Goal: Task Accomplishment & Management: Complete application form

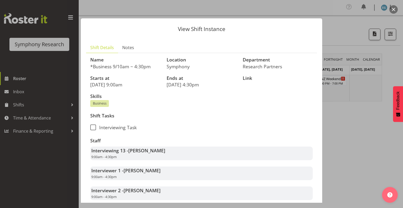
click at [32, 117] on div at bounding box center [201, 104] width 403 height 208
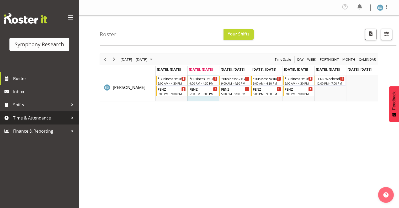
click at [22, 118] on span "Time & Attendance" at bounding box center [40, 118] width 55 height 8
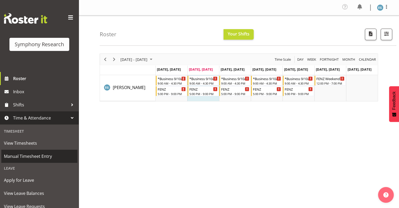
click at [31, 154] on span "Manual Timesheet Entry" at bounding box center [39, 156] width 71 height 8
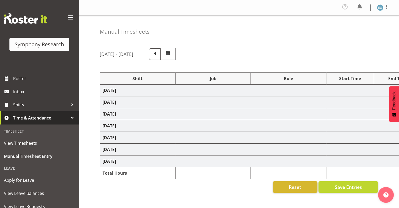
select select "26078"
select select "10549"
select select "26078"
select select "10549"
select select "48116"
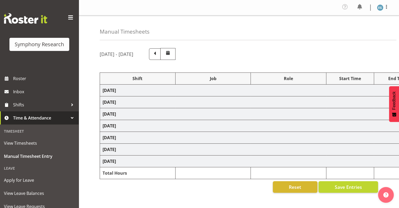
select select "9636"
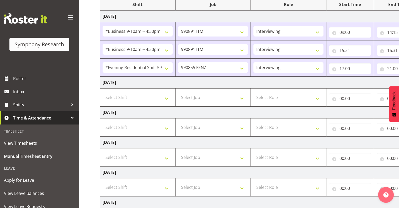
scroll to position [83, 0]
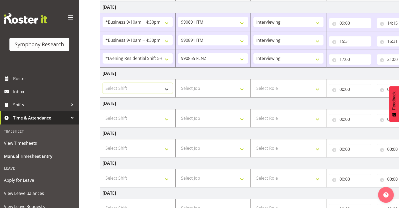
click at [166, 87] on select "Select Shift !!Weekend Residential (Roster IT Shift Label) *Business 9/10am ~ 4…" at bounding box center [137, 88] width 70 height 10
select select "26078"
click at [102, 83] on select "Select Shift !!Weekend Residential (Roster IT Shift Label) *Business 9/10am ~ 4…" at bounding box center [137, 88] width 70 height 10
click at [241, 88] on select "Select Job 550060 IF Admin 553492 World Poll Aus Wave 2 Main 2025 553493 World …" at bounding box center [213, 88] width 70 height 10
select select "9636"
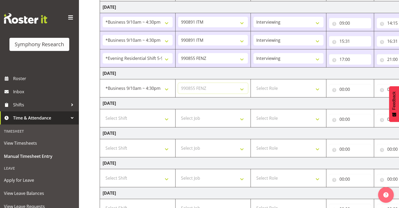
click at [178, 83] on select "Select Job 550060 IF Admin 553492 World Poll Aus Wave 2 Main 2025 553493 World …" at bounding box center [213, 88] width 70 height 10
click at [318, 88] on select "Select Role Interviewing Briefing" at bounding box center [288, 88] width 70 height 10
select select "47"
click at [253, 83] on select "Select Role Interviewing Briefing" at bounding box center [288, 88] width 70 height 10
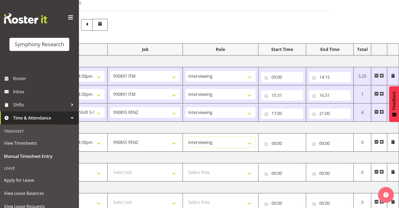
scroll to position [28, 0]
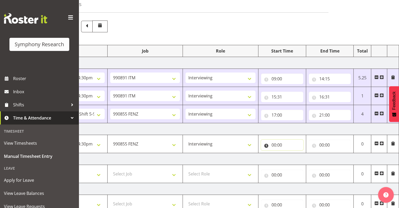
click at [274, 143] on input "00:00" at bounding box center [282, 144] width 42 height 10
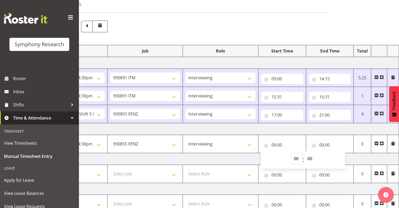
click at [296, 157] on select "00 01 02 03 04 05 06 07 08 09 10 11 12 13 14 15 16 17 18 19 20 21 22 23" at bounding box center [297, 158] width 12 height 10
select select "9"
click at [291, 153] on select "00 01 02 03 04 05 06 07 08 09 10 11 12 13 14 15 16 17 18 19 20 21 22 23" at bounding box center [297, 158] width 12 height 10
type input "09:00"
click at [330, 142] on input "00:00" at bounding box center [330, 144] width 42 height 10
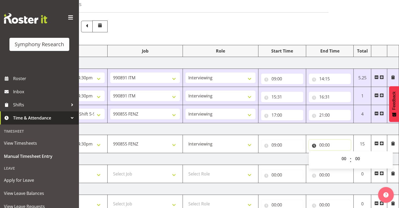
click at [327, 144] on input "00:00" at bounding box center [330, 144] width 42 height 10
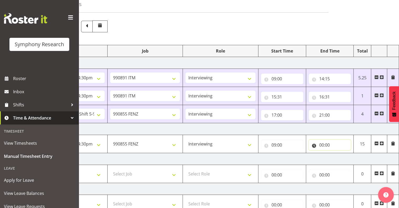
click at [324, 143] on input "00:00" at bounding box center [330, 144] width 42 height 10
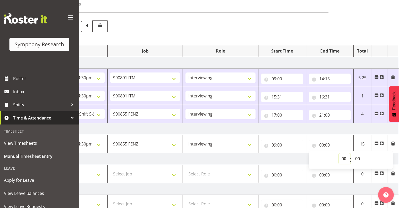
click at [343, 155] on select "00 01 02 03 04 05 06 07 08 09 10 11 12 13 14 15 16 17 18 19 20 21 22 23" at bounding box center [344, 158] width 12 height 10
select select "13"
click at [338, 153] on select "00 01 02 03 04 05 06 07 08 09 10 11 12 13 14 15 16 17 18 19 20 21 22 23" at bounding box center [344, 158] width 12 height 10
type input "13:00"
click at [358, 156] on select "00 01 02 03 04 05 06 07 08 09 10 11 12 13 14 15 16 17 18 19 20 21 22 23 24 25 2…" at bounding box center [358, 158] width 12 height 10
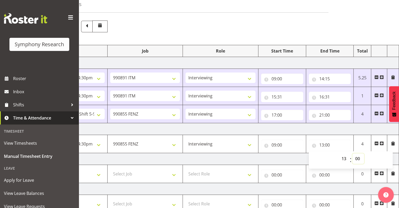
select select "45"
click at [352, 153] on select "00 01 02 03 04 05 06 07 08 09 10 11 12 13 14 15 16 17 18 19 20 21 22 23 24 25 2…" at bounding box center [358, 158] width 12 height 10
type input "13:45"
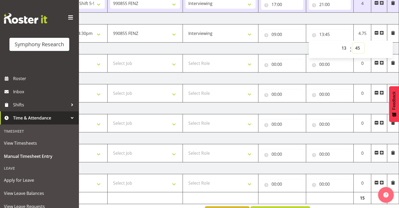
scroll to position [154, 0]
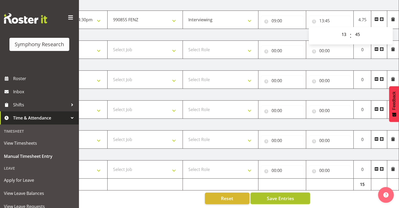
click at [282, 194] on span "Save Entries" at bounding box center [279, 197] width 27 height 7
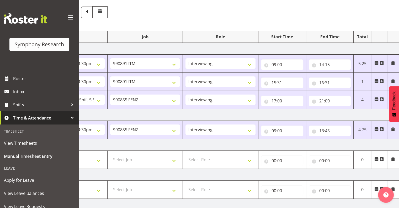
scroll to position [80, 0]
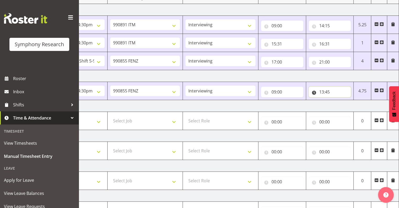
click at [328, 92] on input "13:45" at bounding box center [330, 91] width 42 height 10
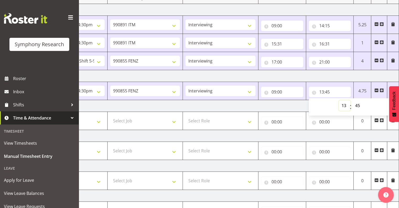
click at [346, 104] on select "00 01 02 03 04 05 06 07 08 09 10 11 12 13 14 15 16 17 18 19 20 21 22 23" at bounding box center [344, 105] width 12 height 10
select select "12"
click at [338, 100] on select "00 01 02 03 04 05 06 07 08 09 10 11 12 13 14 15 16 17 18 19 20 21 22 23" at bounding box center [344, 105] width 12 height 10
type input "12:45"
click at [358, 104] on select "00 01 02 03 04 05 06 07 08 09 10 11 12 13 14 15 16 17 18 19 20 21 22 23 24 25 2…" at bounding box center [358, 105] width 12 height 10
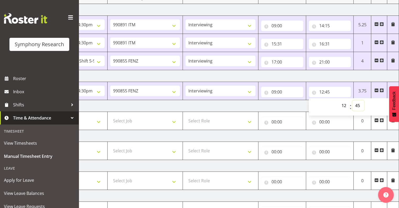
select select "30"
click at [352, 100] on select "00 01 02 03 04 05 06 07 08 09 10 11 12 13 14 15 16 17 18 19 20 21 22 23 24 25 2…" at bounding box center [358, 105] width 12 height 10
type input "12:30"
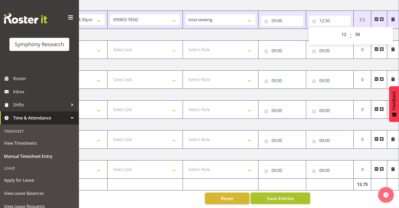
click at [263, 192] on button "Save Entries" at bounding box center [280, 198] width 60 height 12
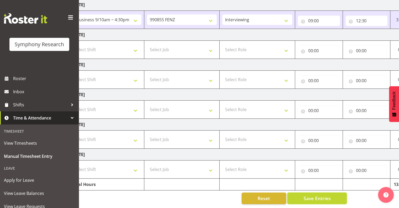
scroll to position [0, 68]
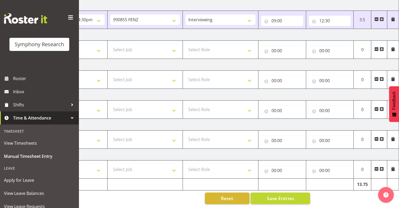
click at [381, 17] on span at bounding box center [381, 19] width 4 height 4
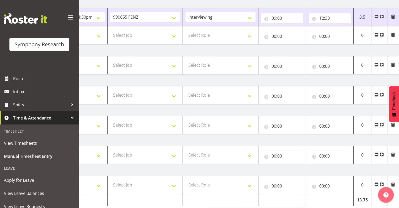
click at [381, 34] on span at bounding box center [381, 35] width 4 height 4
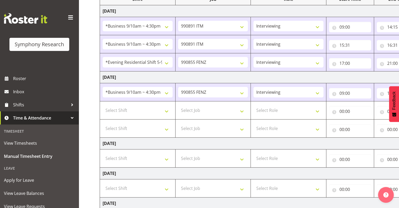
scroll to position [85, 0]
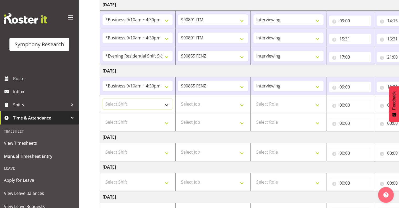
click at [166, 104] on select "Select Shift !!Weekend Residential (Roster IT Shift Label) *Business 9/10am ~ 4…" at bounding box center [137, 104] width 70 height 10
select select "26078"
click at [102, 99] on select "Select Shift !!Weekend Residential (Roster IT Shift Label) *Business 9/10am ~ 4…" at bounding box center [137, 104] width 70 height 10
click at [242, 104] on select "Select Job 550060 IF Admin 553492 World Poll Aus Wave 2 Main 2025 553493 World …" at bounding box center [213, 104] width 70 height 10
select select "10549"
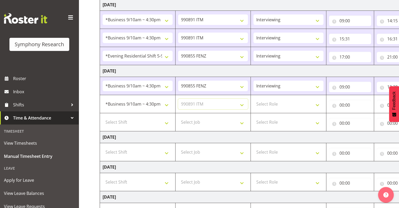
click at [178, 99] on select "Select Job 550060 IF Admin 553492 World Poll Aus Wave 2 Main 2025 553493 World …" at bounding box center [213, 104] width 70 height 10
click at [318, 103] on select "Select Role Interviewing Briefing" at bounding box center [288, 104] width 70 height 10
select select "47"
click at [253, 99] on select "Select Role Interviewing Briefing" at bounding box center [288, 104] width 70 height 10
click at [347, 103] on input "00:00" at bounding box center [350, 105] width 42 height 10
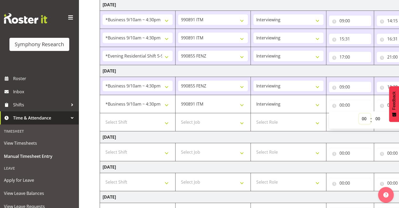
click at [364, 117] on select "00 01 02 03 04 05 06 07 08 09 10 11 12 13 14 15 16 17 18 19 20 21 22 23" at bounding box center [365, 118] width 12 height 10
select select "12"
click at [359, 113] on select "00 01 02 03 04 05 06 07 08 09 10 11 12 13 14 15 16 17 18 19 20 21 22 23" at bounding box center [365, 118] width 12 height 10
type input "12:00"
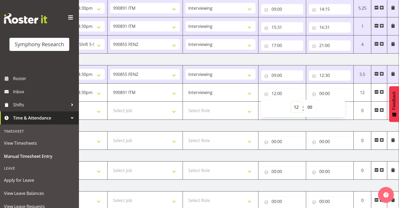
scroll to position [91, 0]
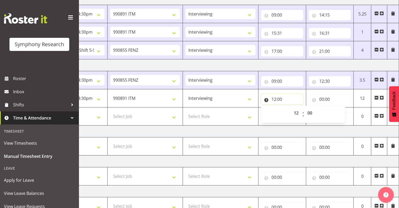
click at [279, 98] on input "12:00" at bounding box center [282, 99] width 42 height 10
click at [281, 97] on input "12:00" at bounding box center [282, 99] width 42 height 10
click at [309, 111] on select "00 01 02 03 04 05 06 07 08 09 10 11 12 13 14 15 16 17 18 19 20 21 22 23 24 25 2…" at bounding box center [310, 112] width 12 height 10
select select "33"
click at [304, 107] on select "00 01 02 03 04 05 06 07 08 09 10 11 12 13 14 15 16 17 18 19 20 21 22 23 24 25 2…" at bounding box center [310, 112] width 12 height 10
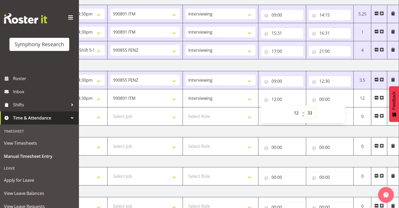
type input "12:33"
click at [326, 97] on input "00:00" at bounding box center [330, 99] width 42 height 10
click at [343, 112] on select "00 01 02 03 04 05 06 07 08 09 10 11 12 13 14 15 16 17 18 19 20 21 22 23" at bounding box center [344, 112] width 12 height 10
select select "14"
click at [338, 107] on select "00 01 02 03 04 05 06 07 08 09 10 11 12 13 14 15 16 17 18 19 20 21 22 23" at bounding box center [344, 112] width 12 height 10
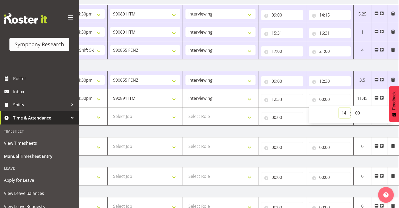
type input "14:00"
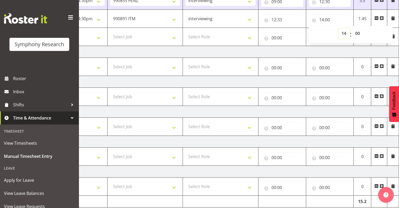
scroll to position [191, 0]
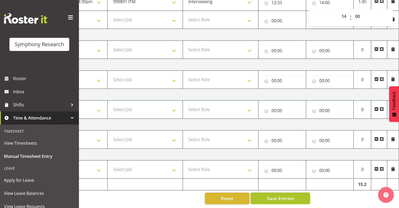
click at [268, 194] on span "Save Entries" at bounding box center [279, 197] width 27 height 7
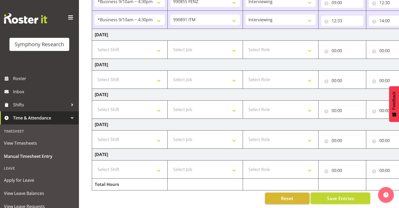
scroll to position [0, 0]
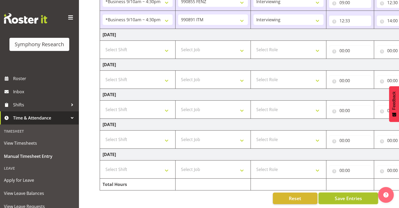
click at [344, 194] on span "Save Entries" at bounding box center [347, 197] width 27 height 7
click at [337, 191] on div "Timesheet Entries Save" at bounding box center [358, 190] width 50 height 6
click at [337, 194] on span "Save Entries" at bounding box center [347, 197] width 27 height 7
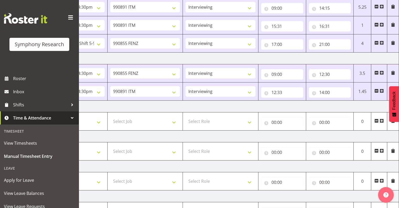
scroll to position [95, 0]
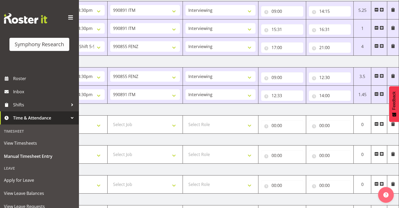
click at [381, 93] on span at bounding box center [381, 94] width 4 height 4
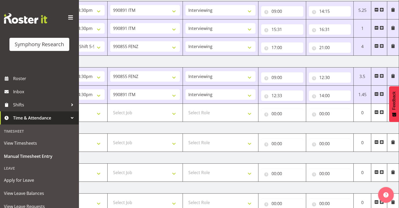
click at [380, 111] on span at bounding box center [381, 112] width 4 height 4
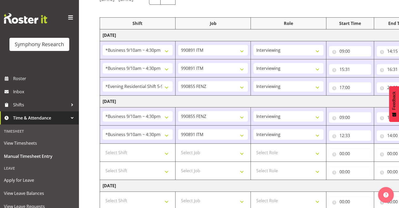
scroll to position [61, 0]
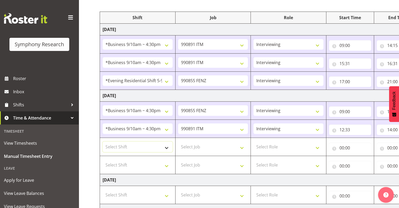
click at [166, 146] on select "Select Shift !!Weekend Residential (Roster IT Shift Label) *Business 9/10am ~ 4…" at bounding box center [137, 146] width 70 height 10
select select "26078"
click at [102, 141] on select "Select Shift !!Weekend Residential (Roster IT Shift Label) *Business 9/10am ~ 4…" at bounding box center [137, 146] width 70 height 10
click at [168, 162] on select "Select Shift !!Weekend Residential (Roster IT Shift Label) *Business 9/10am ~ 4…" at bounding box center [137, 164] width 70 height 10
select select "26078"
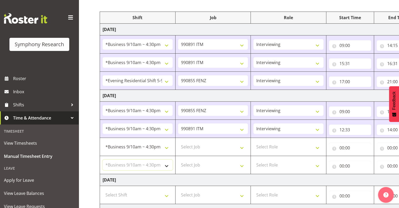
click at [102, 159] on select "Select Shift !!Weekend Residential (Roster IT Shift Label) *Business 9/10am ~ 4…" at bounding box center [137, 164] width 70 height 10
click at [244, 148] on select "Select Job 550060 IF Admin 553492 World Poll Aus Wave 2 Main 2025 553493 World …" at bounding box center [213, 146] width 70 height 10
click at [218, 150] on select "Select Job 550060 IF Admin 553492 World Poll Aus Wave 2 Main 2025 553493 World …" at bounding box center [213, 146] width 70 height 10
click at [242, 148] on select "Select Job 550060 IF Admin 553492 World Poll Aus Wave 2 Main 2025 553493 World …" at bounding box center [213, 146] width 70 height 10
click at [285, 146] on select "Select Role Interviewing Briefing" at bounding box center [288, 146] width 70 height 10
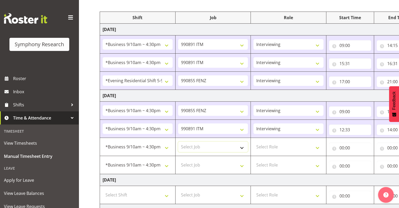
click at [242, 147] on select "Select Job 550060 IF Admin 553492 World Poll Aus Wave 2 Main 2025 553493 World …" at bounding box center [213, 146] width 70 height 10
select select "10549"
click at [178, 141] on select "Select Job 550060 IF Admin 553492 World Poll Aus Wave 2 Main 2025 553493 World …" at bounding box center [213, 146] width 70 height 10
click at [319, 146] on select "Select Role Interviewing Briefing" at bounding box center [288, 146] width 70 height 10
select select "47"
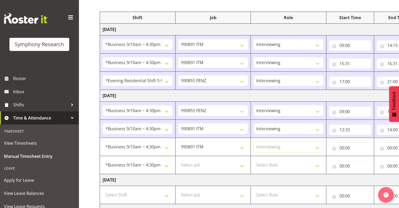
click at [253, 141] on select "Select Role Interviewing Briefing" at bounding box center [288, 146] width 70 height 10
click at [346, 147] on input "00:00" at bounding box center [350, 147] width 42 height 10
click at [363, 159] on select "00 01 02 03 04 05 06 07 08 09 10 11 12 13 14 15 16 17 18 19 20 21 22 23" at bounding box center [365, 161] width 12 height 10
select select "15"
click at [359, 156] on select "00 01 02 03 04 05 06 07 08 09 10 11 12 13 14 15 16 17 18 19 20 21 22 23" at bounding box center [365, 161] width 12 height 10
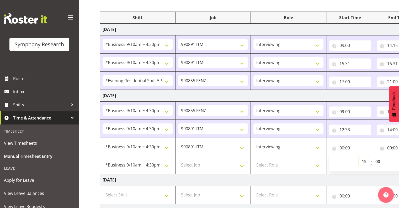
type input "15:00"
click at [379, 160] on select "00 01 02 03 04 05 06 07 08 09 10 11 12 13 14 15 16 17 18 19 20 21 22 23 24 25 2…" at bounding box center [378, 161] width 12 height 10
select select "55"
click at [372, 156] on select "00 01 02 03 04 05 06 07 08 09 10 11 12 13 14 15 16 17 18 19 20 21 22 23 24 25 2…" at bounding box center [378, 161] width 12 height 10
type input "15:55"
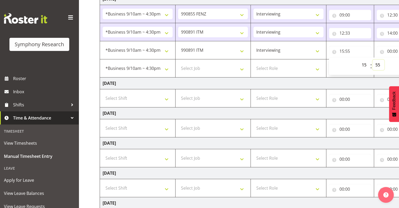
scroll to position [158, 0]
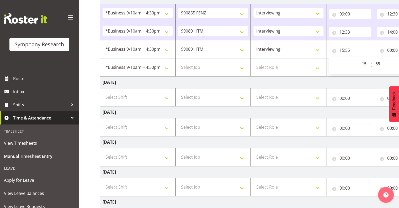
click at [224, 206] on td "Sunday 31st August 2025" at bounding box center [283, 202] width 367 height 12
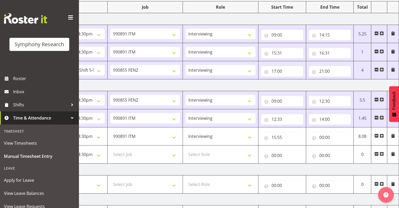
scroll to position [72, 0]
click at [329, 137] on input "00:00" at bounding box center [330, 136] width 42 height 10
click at [343, 149] on select "00 01 02 03 04 05 06 07 08 09 10 11 12 13 14 15 16 17 18 19 20 21 22 23" at bounding box center [344, 150] width 12 height 10
select select "16"
click at [338, 145] on select "00 01 02 03 04 05 06 07 08 09 10 11 12 13 14 15 16 17 18 19 20 21 22 23" at bounding box center [344, 150] width 12 height 10
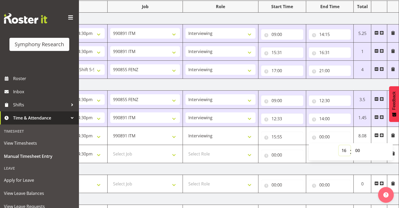
type input "16:00"
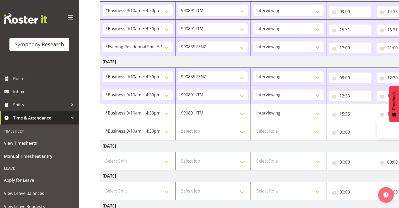
scroll to position [114, 0]
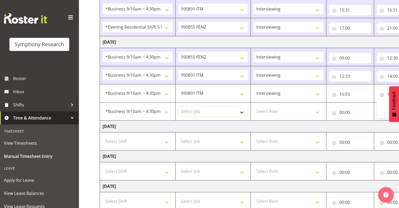
click at [242, 113] on select "Select Job 550060 IF Admin 553492 World Poll Aus Wave 2 Main 2025 553493 World …" at bounding box center [213, 111] width 70 height 10
select select "9636"
click at [178, 106] on select "Select Job 550060 IF Admin 553492 World Poll Aus Wave 2 Main 2025 553493 World …" at bounding box center [213, 111] width 70 height 10
click at [317, 109] on select "Select Role Interviewing Briefing" at bounding box center [288, 111] width 70 height 10
select select "47"
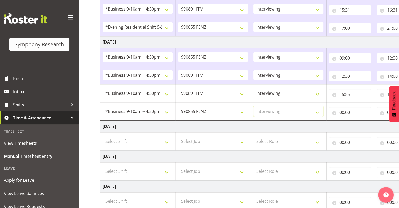
click at [253, 106] on select "Select Role Interviewing Briefing" at bounding box center [288, 111] width 70 height 10
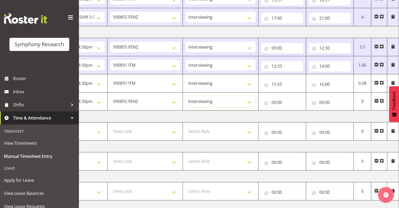
scroll to position [116, 0]
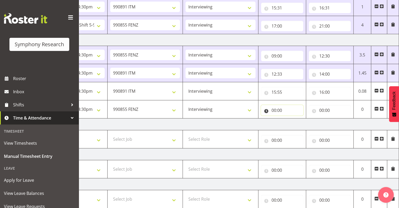
click at [278, 109] on input "00:00" at bounding box center [282, 110] width 42 height 10
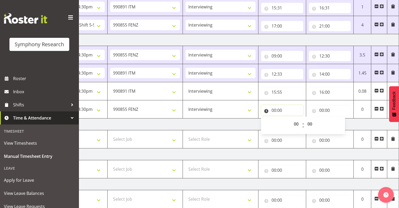
click at [276, 109] on input "00:00" at bounding box center [282, 110] width 42 height 10
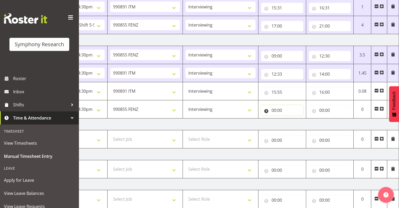
click at [277, 108] on input "00:00" at bounding box center [282, 110] width 42 height 10
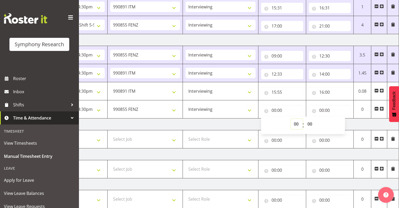
click at [296, 122] on select "00 01 02 03 04 05 06 07 08 09 10 11 12 13 14 15 16 17 18 19 20 21 22 23" at bounding box center [297, 123] width 12 height 10
select select "16"
click at [291, 118] on select "00 01 02 03 04 05 06 07 08 09 10 11 12 13 14 15 16 17 18 19 20 21 22 23" at bounding box center [297, 123] width 12 height 10
type input "16:00"
click at [310, 122] on select "00 01 02 03 04 05 06 07 08 09 10 11 12 13 14 15 16 17 18 19 20 21 22 23 24 25 2…" at bounding box center [310, 123] width 12 height 10
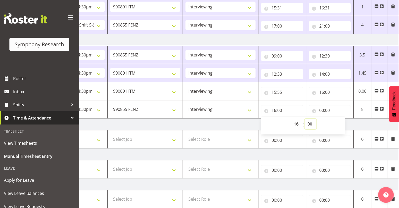
select select "10"
click at [304, 118] on select "00 01 02 03 04 05 06 07 08 09 10 11 12 13 14 15 16 17 18 19 20 21 22 23 24 25 2…" at bounding box center [310, 123] width 12 height 10
type input "16:10"
click at [321, 109] on input "00:00" at bounding box center [330, 110] width 42 height 10
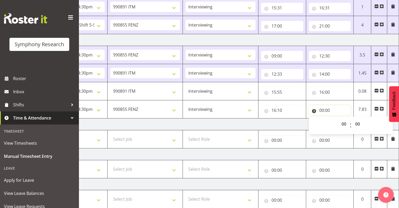
click at [328, 108] on input "00:00" at bounding box center [330, 110] width 42 height 10
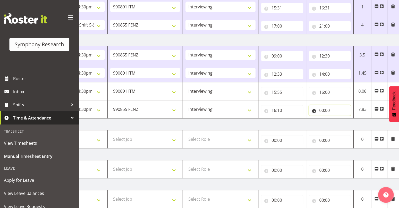
click at [327, 109] on input "00:00" at bounding box center [330, 110] width 42 height 10
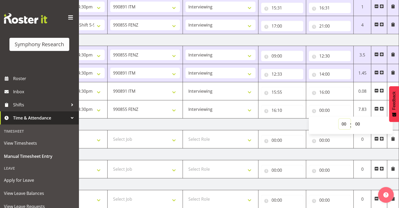
click at [343, 123] on select "00 01 02 03 04 05 06 07 08 09 10 11 12 13 14 15 16 17 18 19 20 21 22 23" at bounding box center [344, 123] width 12 height 10
select select "16"
click at [338, 118] on select "00 01 02 03 04 05 06 07 08 09 10 11 12 13 14 15 16 17 18 19 20 21 22 23" at bounding box center [344, 123] width 12 height 10
type input "16:00"
click at [356, 122] on select "00 01 02 03 04 05 06 07 08 09 10 11 12 13 14 15 16 17 18 19 20 21 22 23 24 25 2…" at bounding box center [358, 123] width 12 height 10
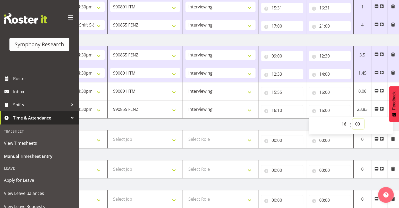
select select "16"
click at [352, 118] on select "00 01 02 03 04 05 06 07 08 09 10 11 12 13 14 15 16 17 18 19 20 21 22 23 24 25 2…" at bounding box center [358, 123] width 12 height 10
type input "16:16"
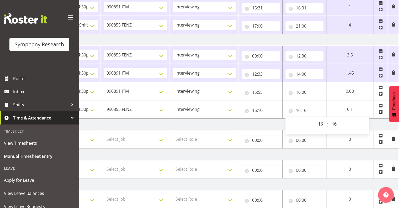
click at [380, 110] on span at bounding box center [380, 112] width 4 height 4
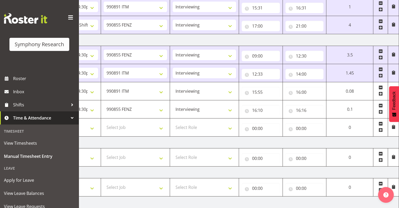
drag, startPoint x: 319, startPoint y: 203, endPoint x: 255, endPoint y: 204, distance: 64.2
click at [255, 204] on td "Friday 29th August 2025" at bounding box center [215, 202] width 367 height 12
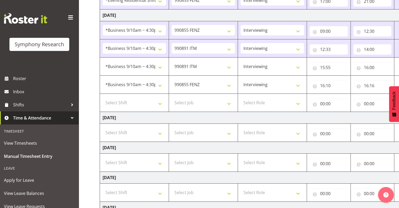
scroll to position [140, 0]
click at [159, 102] on select "Select Shift !!Weekend Residential (Roster IT Shift Label) *Business 9/10am ~ 4…" at bounding box center [133, 103] width 63 height 10
select select "26078"
click at [102, 98] on select "Select Shift !!Weekend Residential (Roster IT Shift Label) *Business 9/10am ~ 4…" at bounding box center [133, 103] width 63 height 10
click at [228, 102] on select "Select Job 550060 IF Admin 553492 World Poll Aus Wave 2 Main 2025 553493 World …" at bounding box center [202, 103] width 63 height 10
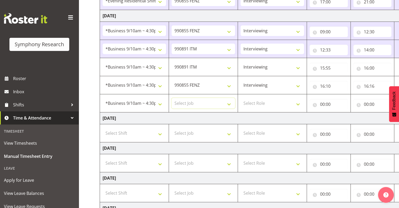
select select "10549"
click at [171, 98] on select "Select Job 550060 IF Admin 553492 World Poll Aus Wave 2 Main 2025 553493 World …" at bounding box center [202, 103] width 63 height 10
click at [298, 103] on select "Select Role Interviewing Briefing" at bounding box center [271, 103] width 63 height 10
select select "47"
click at [240, 98] on select "Select Role Interviewing Briefing" at bounding box center [271, 103] width 63 height 10
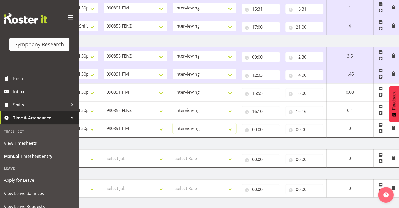
scroll to position [88, 0]
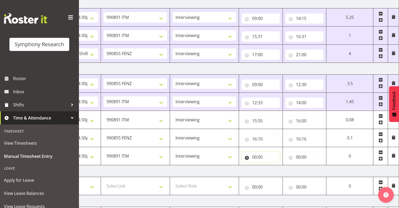
click at [259, 156] on input "00:00" at bounding box center [260, 157] width 38 height 10
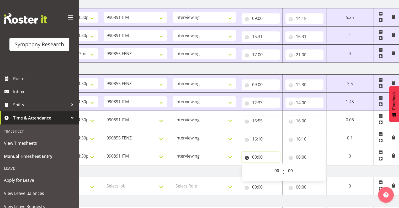
click at [258, 156] on input "00:00" at bounding box center [260, 157] width 38 height 10
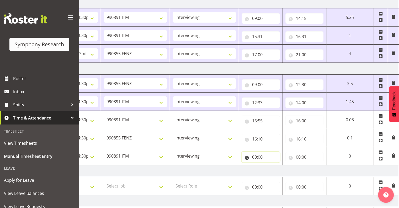
click at [259, 155] on input "00:00" at bounding box center [260, 157] width 38 height 10
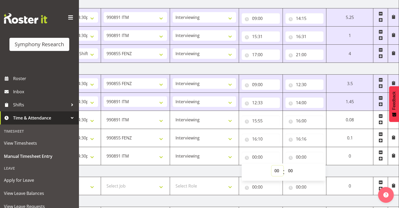
click at [275, 170] on select "00 01 02 03 04 05 06 07 08 09 10 11 12 13 14 15 16 17 18 19 20 21 22 23" at bounding box center [277, 170] width 12 height 10
select select "16"
click at [283, 165] on select "00 01 02 03 04 05 06 07 08 09 10 11 12 13 14 15 16 17 18 19 20 21 22 23" at bounding box center [277, 170] width 12 height 10
type input "16:00"
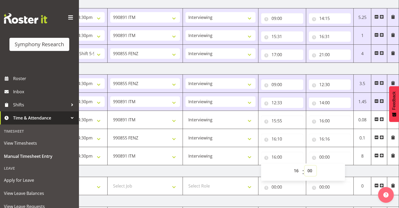
click at [310, 169] on select "00 01 02 03 04 05 06 07 08 09 10 11 12 13 14 15 16 17 18 19 20 21 22 23 24 25 2…" at bounding box center [310, 170] width 12 height 10
click at [279, 154] on input "16:00" at bounding box center [282, 157] width 42 height 10
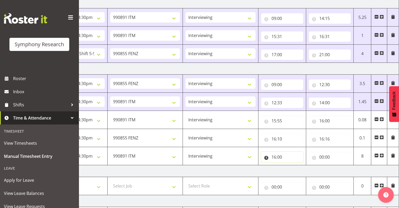
click at [282, 155] on input "16:00" at bounding box center [282, 157] width 42 height 10
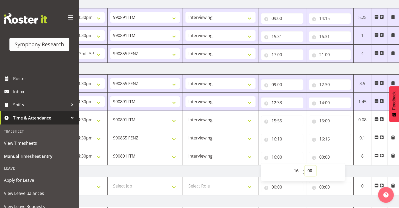
click at [310, 166] on select "00 01 02 03 04 05 06 07 08 09 10 11 12 13 14 15 16 17 18 19 20 21 22 23 24 25 2…" at bounding box center [310, 170] width 12 height 10
select select "19"
click at [304, 165] on select "00 01 02 03 04 05 06 07 08 09 10 11 12 13 14 15 16 17 18 19 20 21 22 23 24 25 2…" at bounding box center [310, 170] width 12 height 10
type input "16:19"
click at [324, 155] on input "00:00" at bounding box center [330, 157] width 42 height 10
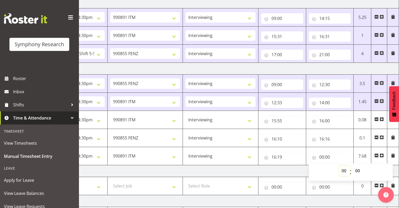
click at [344, 169] on select "00 01 02 03 04 05 06 07 08 09 10 11 12 13 14 15 16 17 18 19 20 21 22 23" at bounding box center [344, 170] width 12 height 10
select select "16"
click at [338, 165] on select "00 01 02 03 04 05 06 07 08 09 10 11 12 13 14 15 16 17 18 19 20 21 22 23" at bounding box center [344, 170] width 12 height 10
type input "16:00"
click at [357, 169] on select "00 01 02 03 04 05 06 07 08 09 10 11 12 13 14 15 16 17 18 19 20 21 22 23 24 25 2…" at bounding box center [358, 170] width 12 height 10
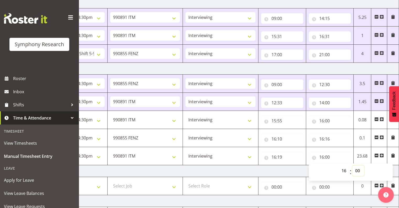
select select "55"
click at [352, 165] on select "00 01 02 03 04 05 06 07 08 09 10 11 12 13 14 15 16 17 18 19 20 21 22 23 24 25 2…" at bounding box center [358, 170] width 12 height 10
type input "16:55"
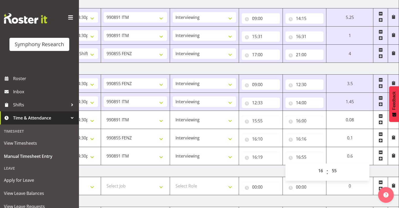
click at [357, 159] on td "0.6" at bounding box center [349, 156] width 47 height 18
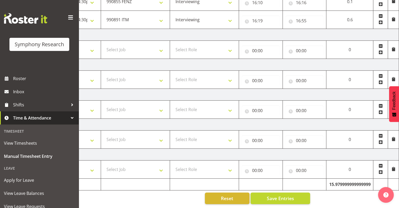
scroll to position [226, 0]
click at [290, 196] on span "Save Entries" at bounding box center [279, 197] width 27 height 7
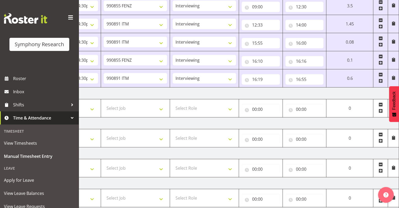
scroll to position [125, 0]
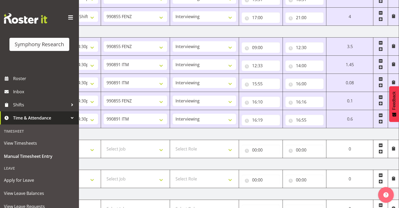
click at [380, 120] on span at bounding box center [380, 121] width 4 height 4
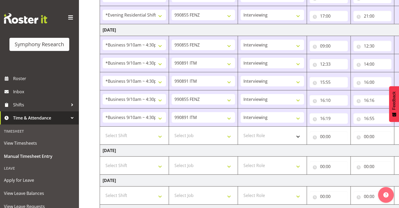
scroll to position [126, 0]
click at [161, 136] on select "Select Shift !!Weekend Residential (Roster IT Shift Label) *Business 9/10am ~ 4…" at bounding box center [133, 136] width 63 height 10
select select "48116"
click at [102, 131] on select "Select Shift !!Weekend Residential (Roster IT Shift Label) *Business 9/10am ~ 4…" at bounding box center [133, 136] width 63 height 10
click at [229, 135] on select "Select Job 550060 IF Admin 553492 World Poll Aus Wave 2 Main 2025 553493 World …" at bounding box center [202, 136] width 63 height 10
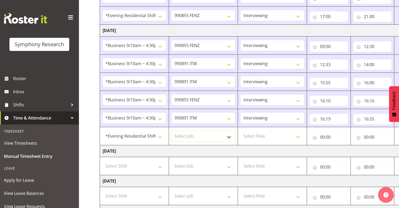
select select "9636"
click at [171, 131] on select "Select Job 550060 IF Admin 553492 World Poll Aus Wave 2 Main 2025 553493 World …" at bounding box center [202, 136] width 63 height 10
click at [296, 134] on select "Select Role Interviewing Briefing" at bounding box center [271, 136] width 63 height 10
select select "47"
click at [240, 131] on select "Select Role Interviewing Briefing" at bounding box center [271, 136] width 63 height 10
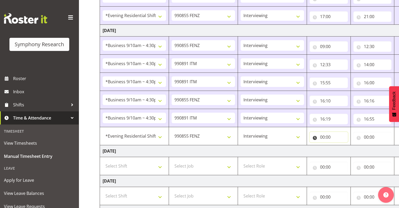
click at [325, 134] on input "00:00" at bounding box center [328, 137] width 38 height 10
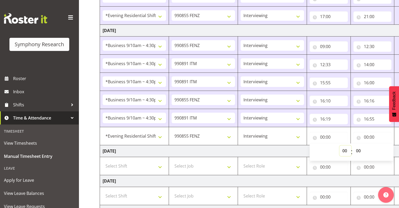
click at [345, 149] on select "00 01 02 03 04 05 06 07 08 09 10 11 12 13 14 15 16 17 18 19 20 21 22 23" at bounding box center [345, 150] width 12 height 10
select select "16"
click at [339, 145] on select "00 01 02 03 04 05 06 07 08 09 10 11 12 13 14 15 16 17 18 19 20 21 22 23" at bounding box center [345, 150] width 12 height 10
type input "16:00"
click at [358, 148] on select "00 01 02 03 04 05 06 07 08 09 10 11 12 13 14 15 16 17 18 19 20 21 22 23 24 25 2…" at bounding box center [359, 150] width 12 height 10
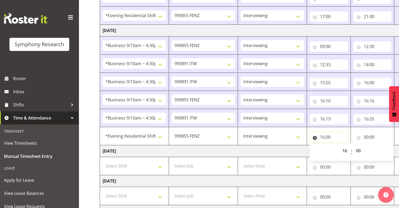
click at [329, 135] on input "16:00" at bounding box center [328, 137] width 38 height 10
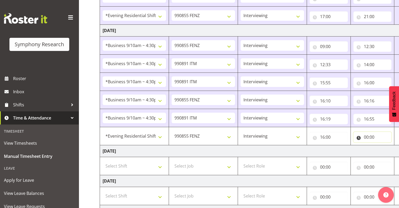
click at [371, 134] on input "00:00" at bounding box center [372, 137] width 38 height 10
click at [388, 149] on select "00 01 02 03 04 05 06 07 08 09 10 11 12 13 14 15 16 17 18 19 20 21 22 23" at bounding box center [389, 150] width 12 height 10
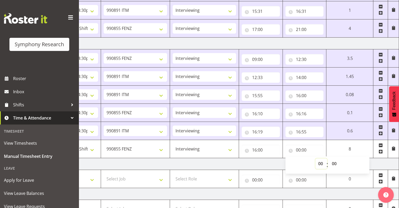
scroll to position [112, 0]
click at [300, 149] on input "00:00" at bounding box center [304, 150] width 38 height 10
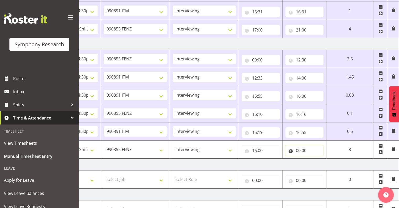
click at [302, 150] on input "00:00" at bounding box center [304, 150] width 38 height 10
click at [319, 161] on select "00 01 02 03 04 05 06 07 08 09 10 11 12 13 14 15 16 17 18 19 20 21 22 23" at bounding box center [321, 164] width 12 height 10
select select "21"
click at [315, 159] on select "00 01 02 03 04 05 06 07 08 09 10 11 12 13 14 15 16 17 18 19 20 21 22 23" at bounding box center [321, 164] width 12 height 10
type input "21:00"
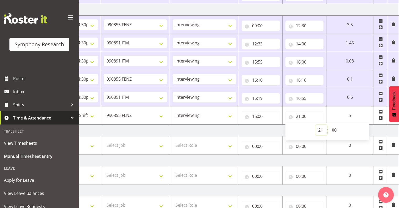
scroll to position [144, 0]
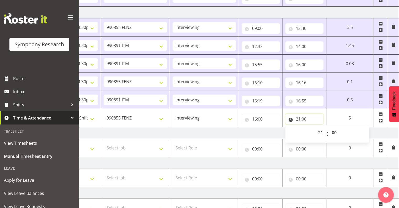
click at [305, 117] on input "21:00" at bounding box center [304, 118] width 38 height 10
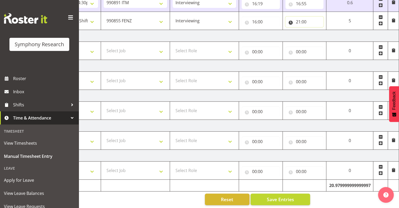
scroll to position [245, 0]
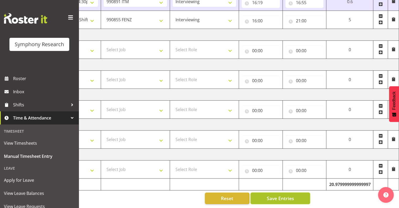
click at [274, 194] on span "Save Entries" at bounding box center [279, 197] width 27 height 7
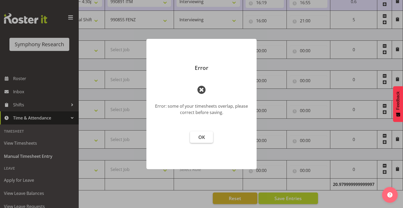
click at [197, 134] on button "OK" at bounding box center [201, 137] width 23 height 12
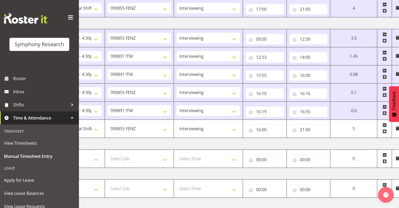
scroll to position [138, 0]
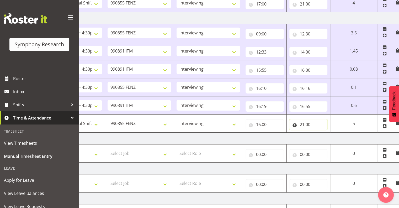
click at [307, 122] on input "21:00" at bounding box center [308, 124] width 38 height 10
click at [325, 138] on select "00 01 02 03 04 05 06 07 08 09 10 11 12 13 14 15 16 17 18 19 20 21 22 23" at bounding box center [325, 138] width 12 height 10
select select "16"
click at [319, 133] on select "00 01 02 03 04 05 06 07 08 09 10 11 12 13 14 15 16 17 18 19 20 21 22 23" at bounding box center [325, 138] width 12 height 10
type input "16:00"
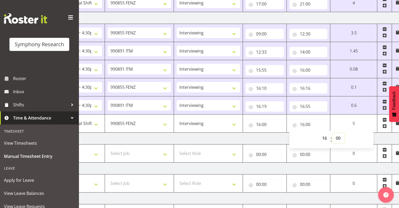
click at [338, 137] on select "00 01 02 03 04 05 06 07 08 09 10 11 12 13 14 15 16 17 18 19 20 21 22 23 24 25 2…" at bounding box center [339, 138] width 12 height 10
select select "15"
click at [333, 133] on select "00 01 02 03 04 05 06 07 08 09 10 11 12 13 14 15 16 17 18 19 20 21 22 23 24 25 2…" at bounding box center [339, 138] width 12 height 10
type input "16:15"
click at [263, 122] on input "16:00" at bounding box center [264, 124] width 38 height 10
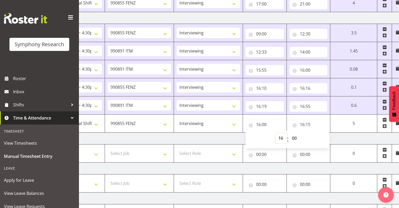
click at [279, 136] on select "00 01 02 03 04 05 06 07 08 09 10 11 12 13 14 15 16 17 18 19 20 21 22 23" at bounding box center [281, 138] width 12 height 10
select select "17"
click at [275, 133] on select "00 01 02 03 04 05 06 07 08 09 10 11 12 13 14 15 16 17 18 19 20 21 22 23" at bounding box center [281, 138] width 12 height 10
type input "17:00"
drag, startPoint x: 309, startPoint y: 122, endPoint x: 309, endPoint y: 126, distance: 3.7
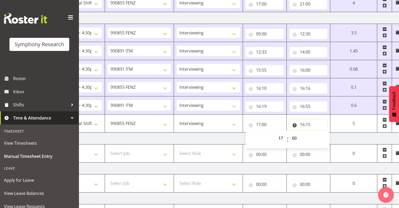
click at [309, 122] on input "16:15" at bounding box center [308, 124] width 38 height 10
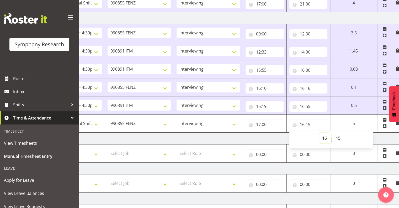
click at [324, 136] on select "00 01 02 03 04 05 06 07 08 09 10 11 12 13 14 15 16 17 18 19 20 21 22 23" at bounding box center [325, 138] width 12 height 10
select select "21"
click at [319, 133] on select "00 01 02 03 04 05 06 07 08 09 10 11 12 13 14 15 16 17 18 19 20 21 22 23" at bounding box center [325, 138] width 12 height 10
type input "21:15"
click at [342, 137] on select "00 01 02 03 04 05 06 07 08 09 10 11 12 13 14 15 16 17 18 19 20 21 22 23 24 25 2…" at bounding box center [339, 138] width 12 height 10
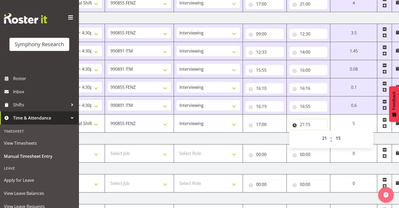
drag, startPoint x: 306, startPoint y: 124, endPoint x: 309, endPoint y: 125, distance: 2.9
click at [306, 124] on input "21:15" at bounding box center [308, 124] width 38 height 10
click at [306, 123] on input "21:15" at bounding box center [308, 124] width 38 height 10
click at [337, 136] on select "00 01 02 03 04 05 06 07 08 09 10 11 12 13 14 15 16 17 18 19 20 21 22 23 24 25 2…" at bounding box center [339, 138] width 12 height 10
select select "0"
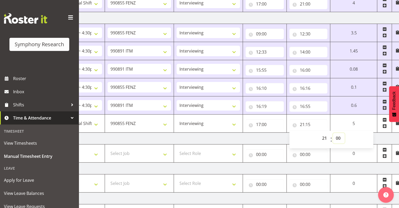
click at [333, 133] on select "00 01 02 03 04 05 06 07 08 09 10 11 12 13 14 15 16 17 18 19 20 21 22 23 24 25 2…" at bounding box center [339, 138] width 12 height 10
type input "21:00"
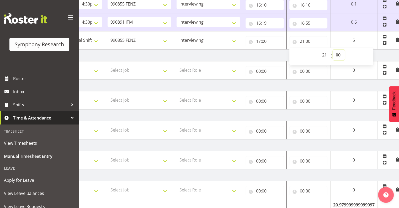
scroll to position [245, 0]
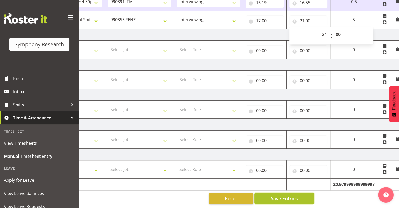
click at [286, 194] on span "Save Entries" at bounding box center [283, 197] width 27 height 7
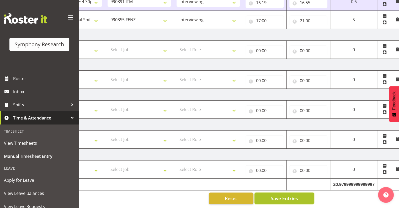
click at [286, 194] on span "Save Entries" at bounding box center [283, 197] width 27 height 7
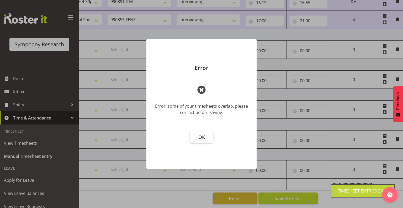
drag, startPoint x: 202, startPoint y: 138, endPoint x: 206, endPoint y: 138, distance: 3.5
click at [202, 138] on span "OK" at bounding box center [201, 137] width 7 height 6
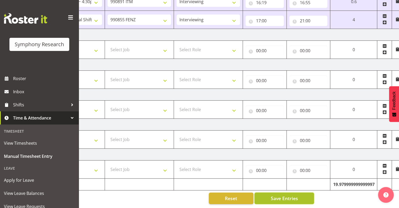
click at [280, 194] on span "Save Entries" at bounding box center [283, 197] width 27 height 7
click at [281, 194] on span "Save Entries" at bounding box center [283, 197] width 27 height 7
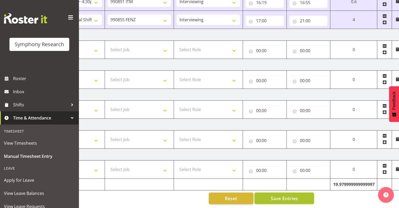
click at [290, 194] on span "Save Entries" at bounding box center [283, 197] width 27 height 7
click at [292, 194] on span "Save Entries" at bounding box center [283, 197] width 27 height 7
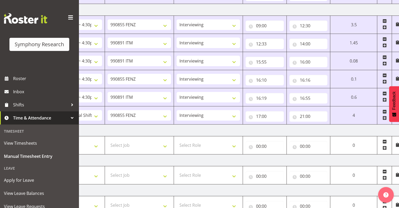
scroll to position [149, 0]
